Goal: Task Accomplishment & Management: Complete application form

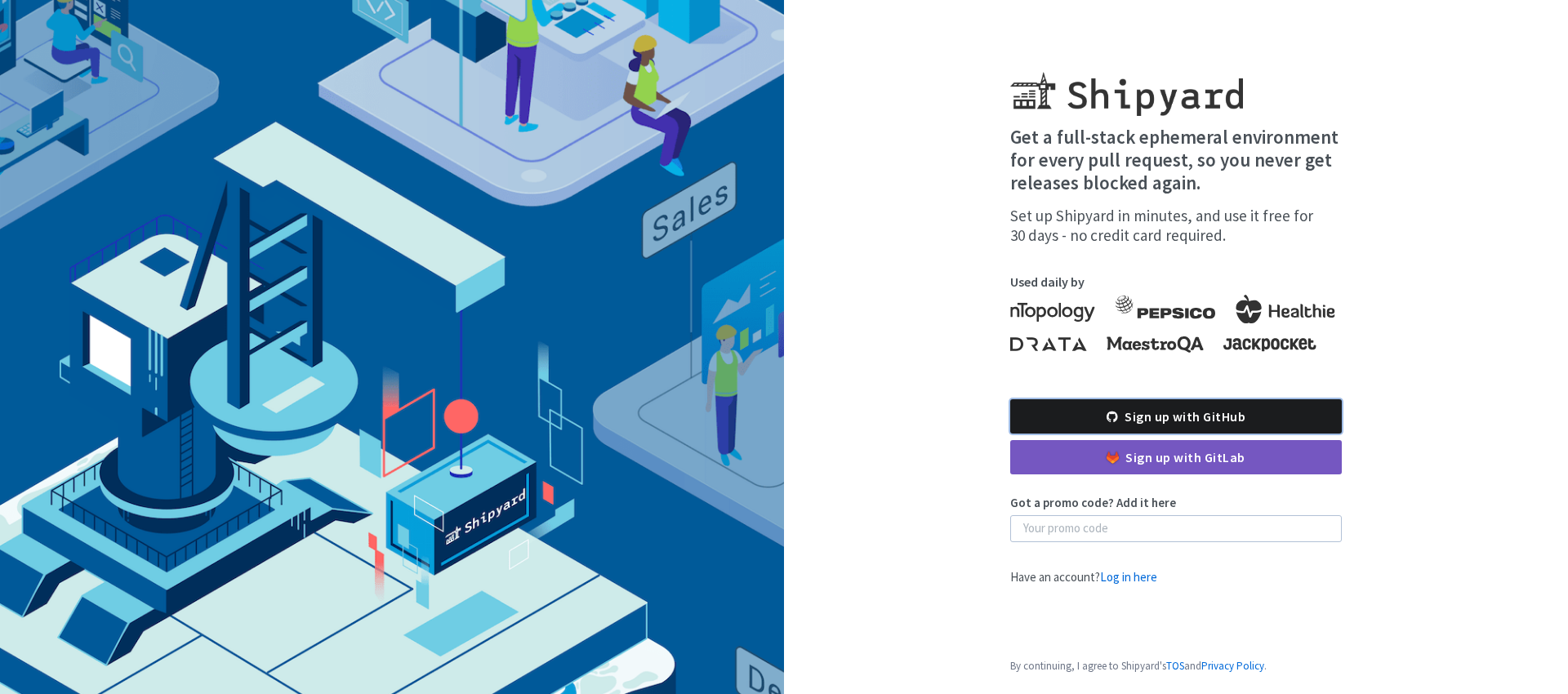
click at [1105, 421] on link "Sign up with GitHub" at bounding box center [1176, 417] width 331 height 34
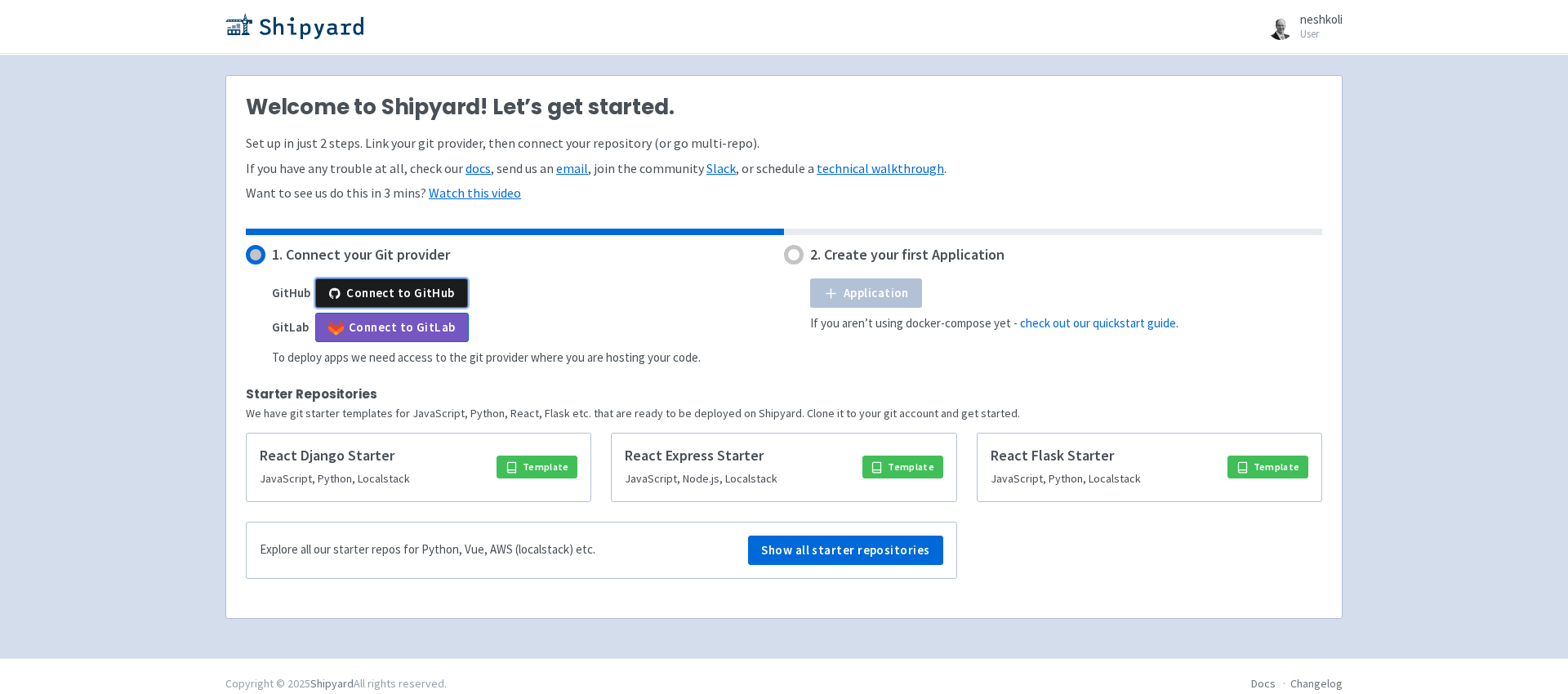
click at [406, 292] on button "Connect to GitHub" at bounding box center [391, 293] width 153 height 29
